Goal: Find specific page/section: Find specific page/section

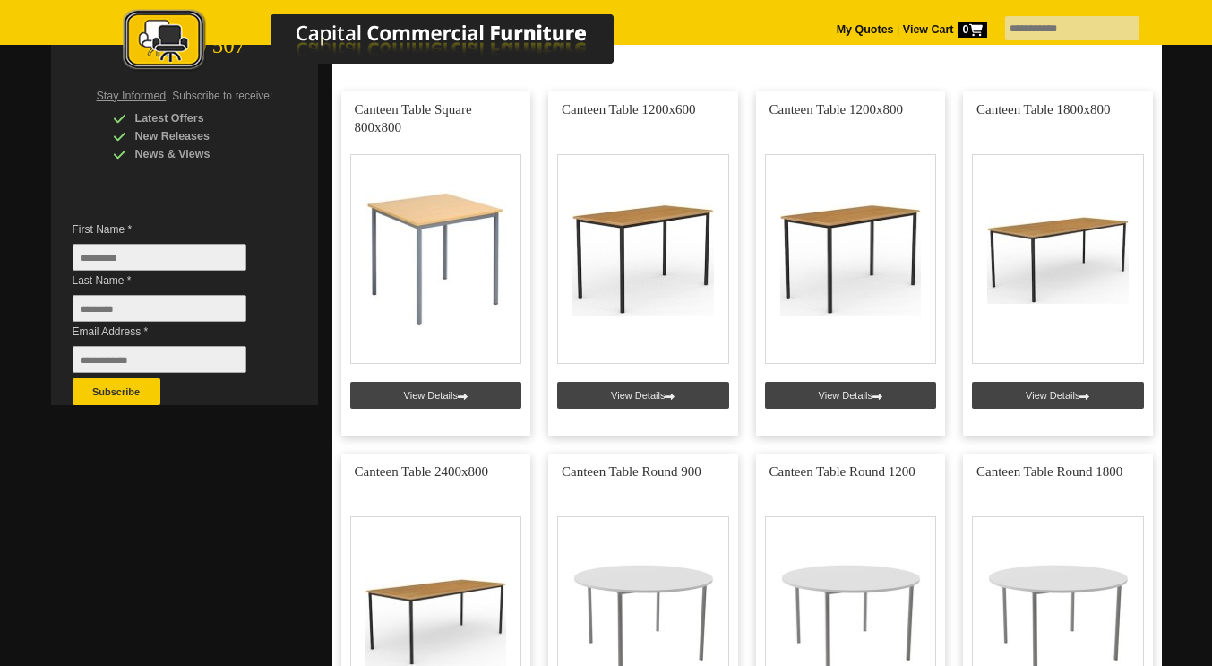
scroll to position [393, 0]
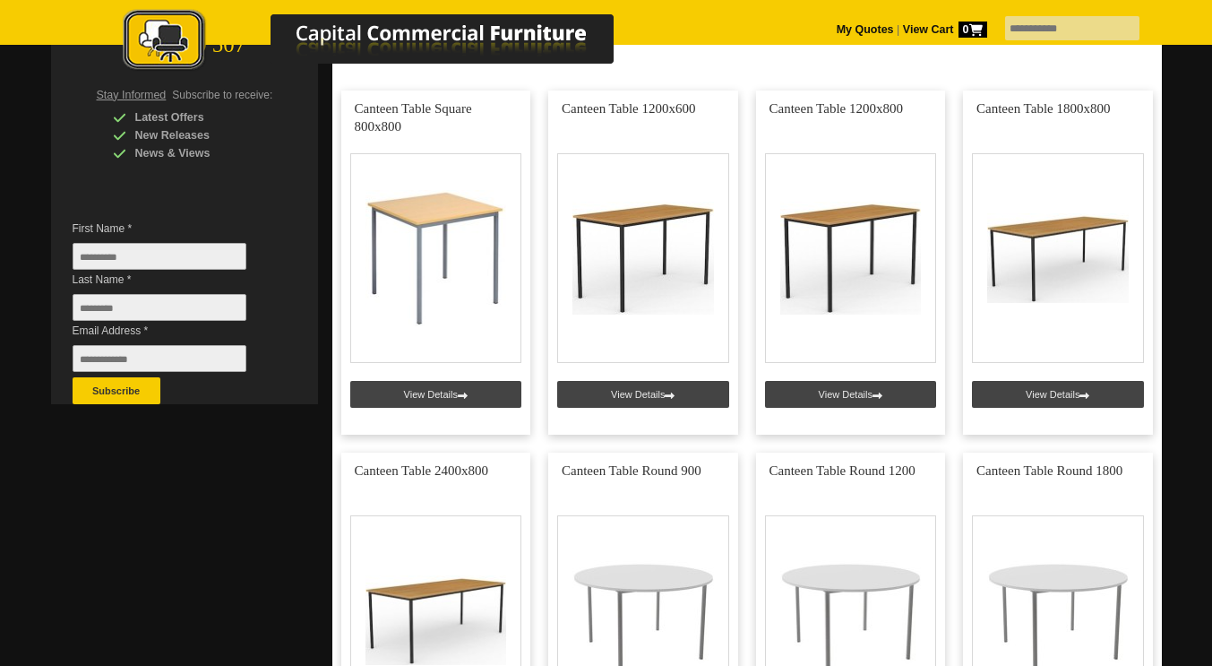
click at [19, 290] on div at bounding box center [606, 307] width 1212 height 1195
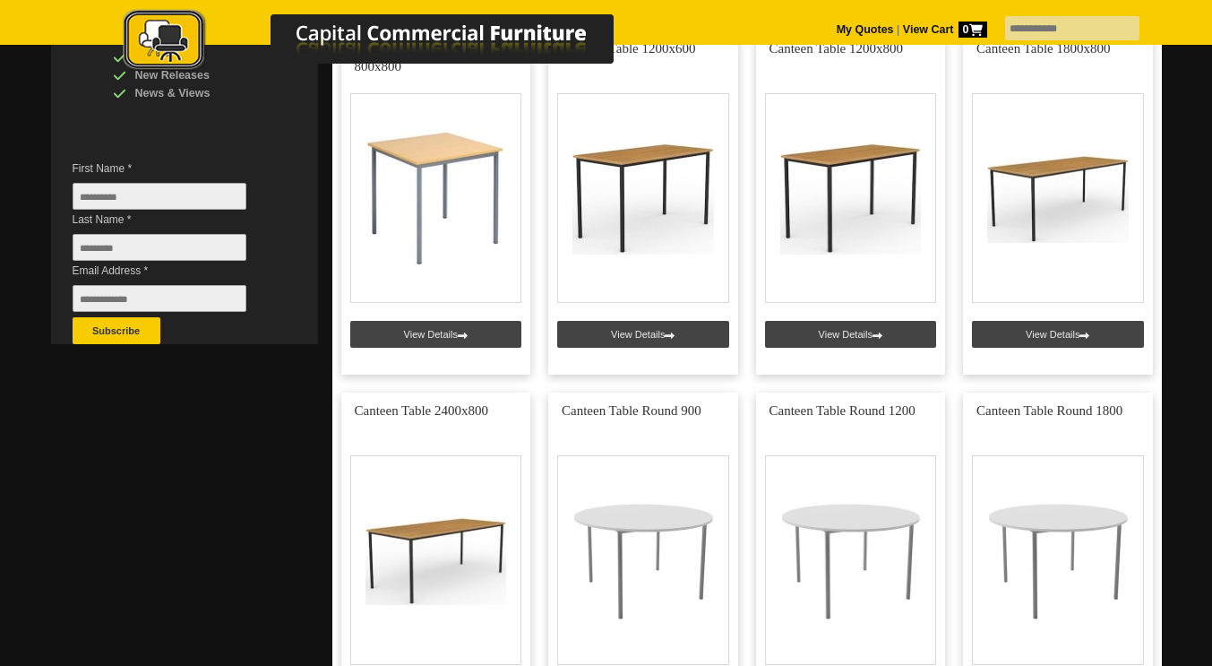
scroll to position [455, 0]
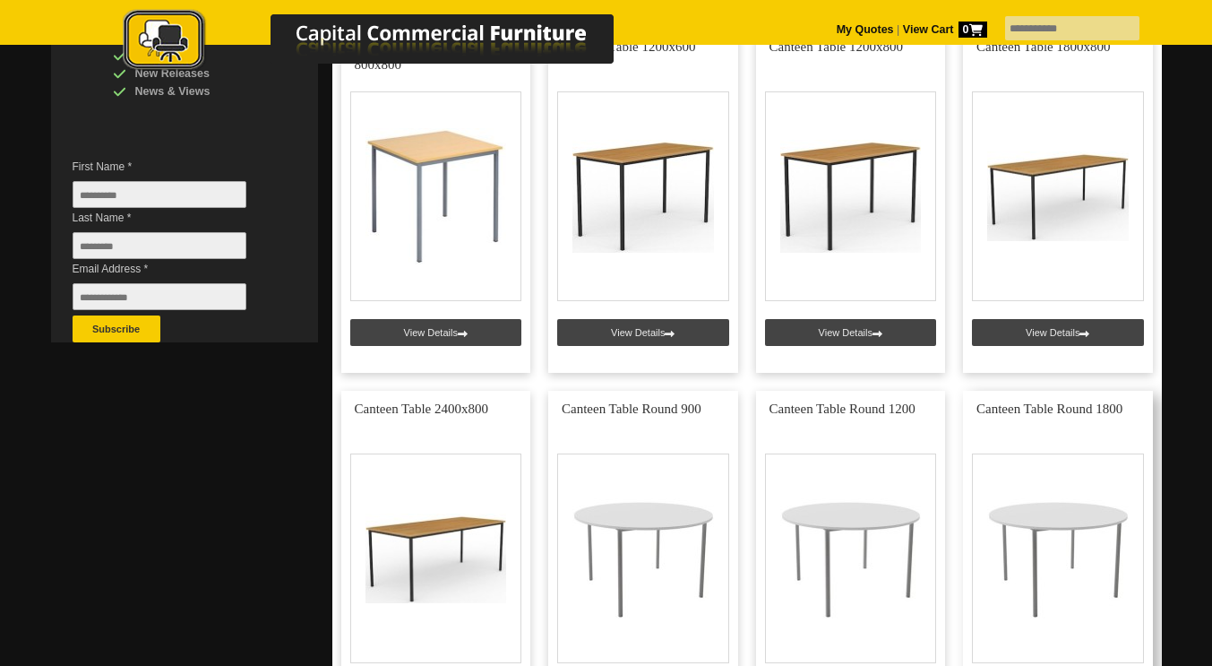
click at [1122, 410] on link at bounding box center [1058, 563] width 190 height 344
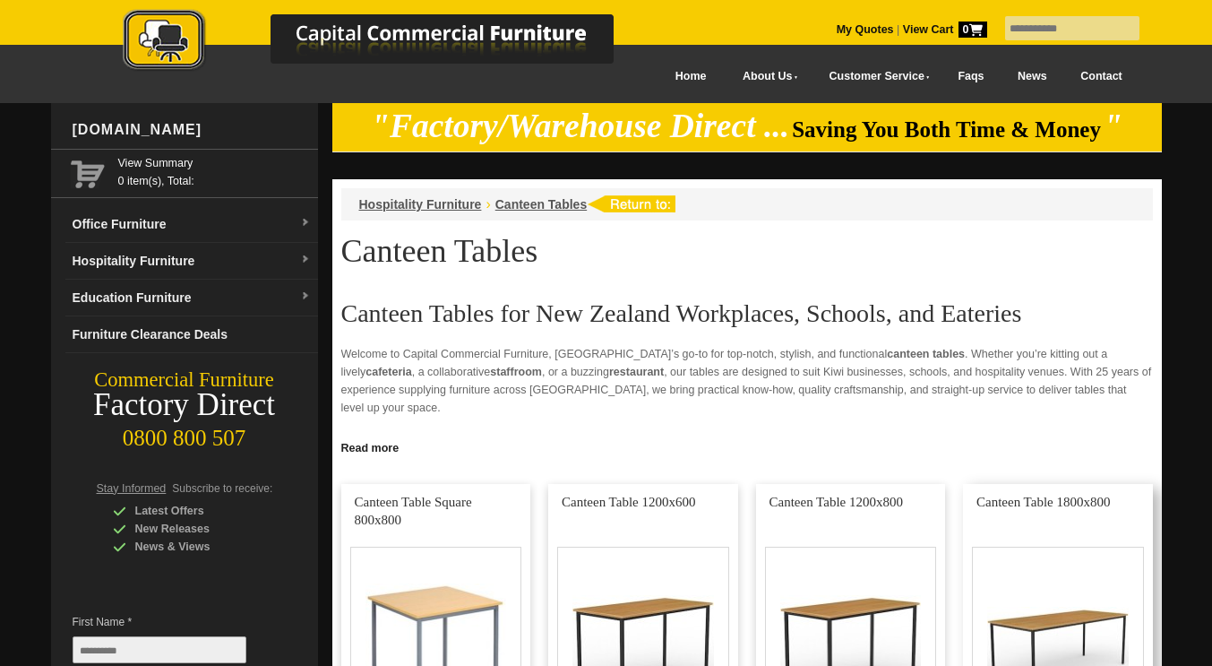
scroll to position [455, 0]
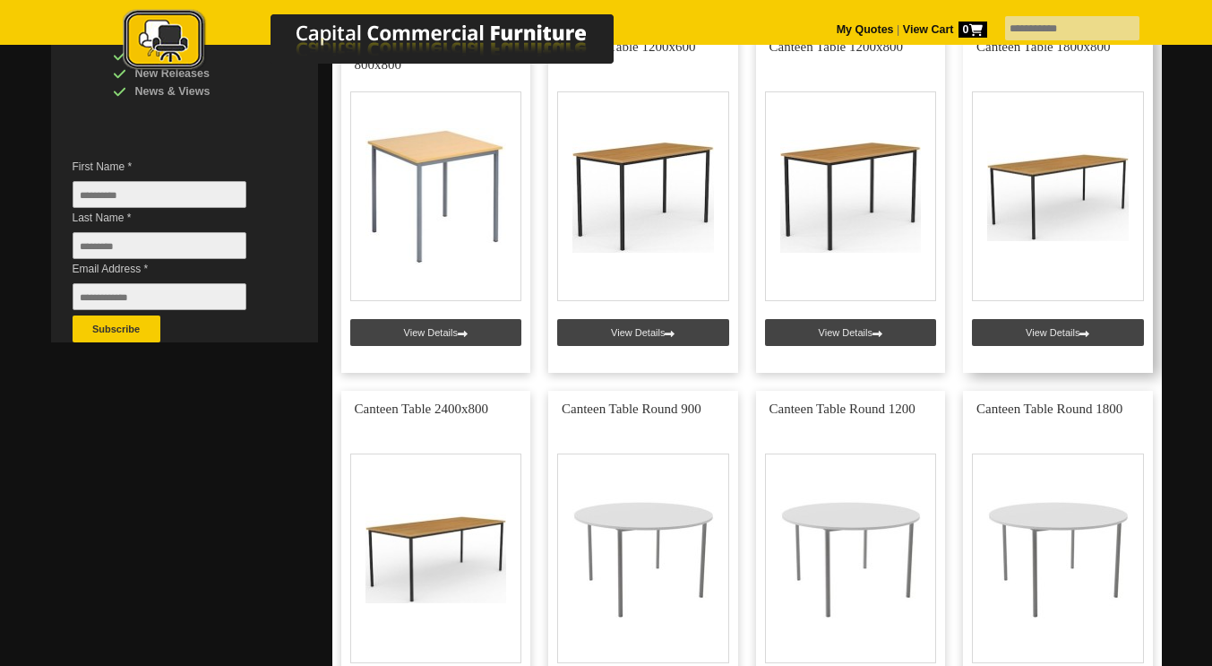
click at [1068, 177] on link at bounding box center [1058, 201] width 190 height 344
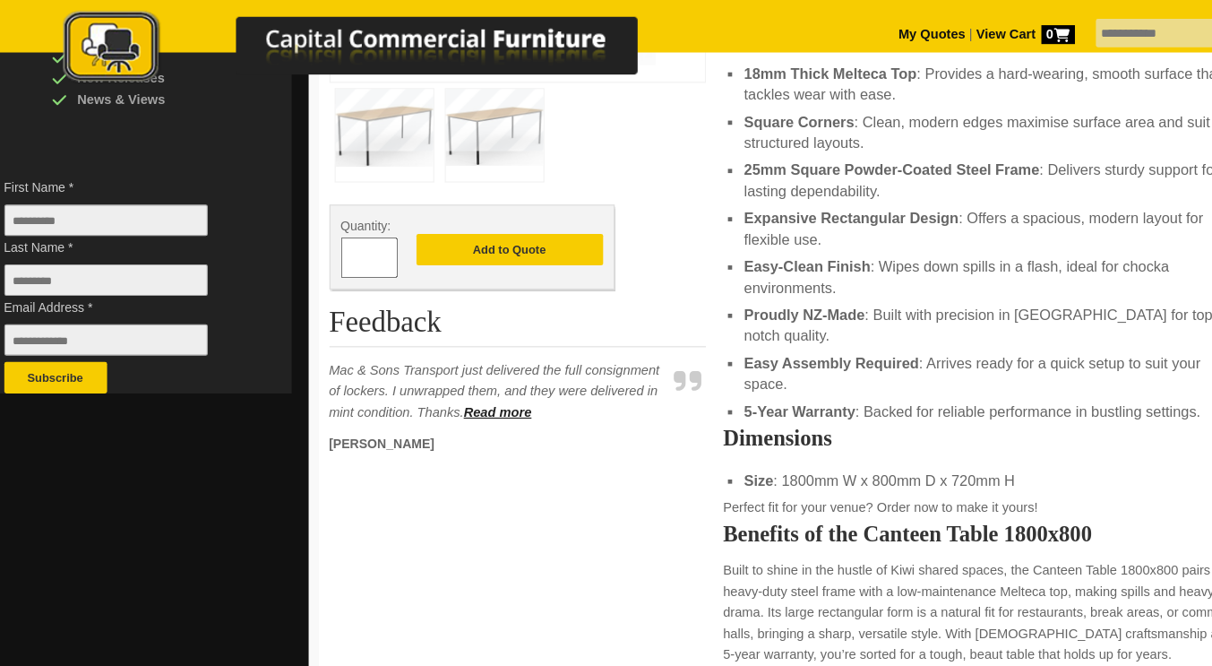
scroll to position [454, 0]
